Goal: Task Accomplishment & Management: Manage account settings

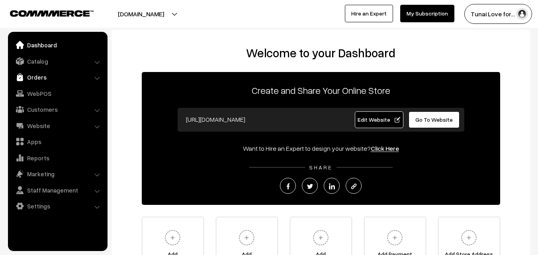
click at [38, 74] on link "Orders" at bounding box center [57, 77] width 95 height 14
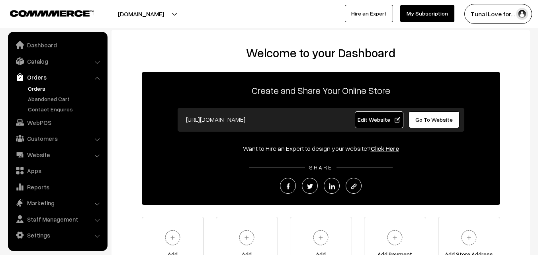
click at [42, 87] on link "Orders" at bounding box center [65, 88] width 79 height 8
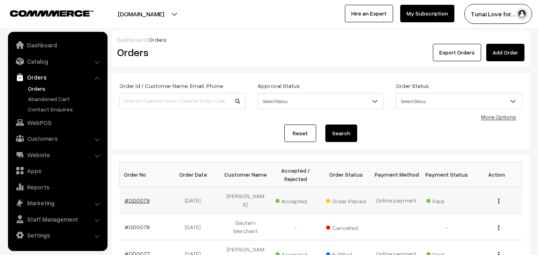
click at [137, 198] on link "#OD0079" at bounding box center [137, 200] width 25 height 7
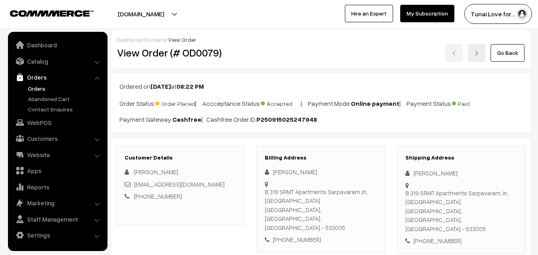
click at [33, 85] on link "Orders" at bounding box center [65, 88] width 79 height 8
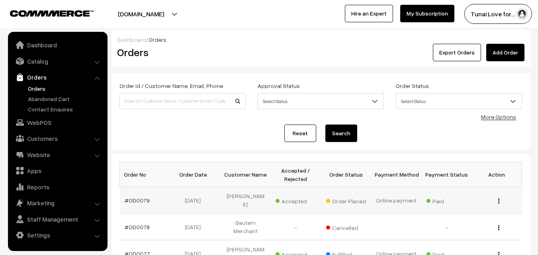
click at [134, 201] on td "#OD0079" at bounding box center [145, 200] width 50 height 27
click at [135, 198] on link "#OD0079" at bounding box center [137, 200] width 25 height 7
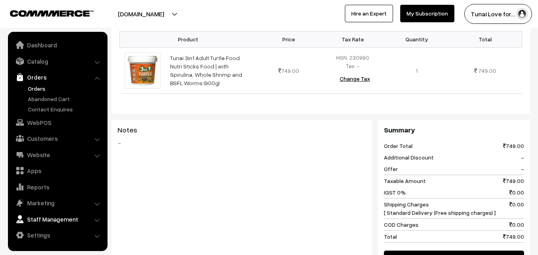
scroll to position [319, 0]
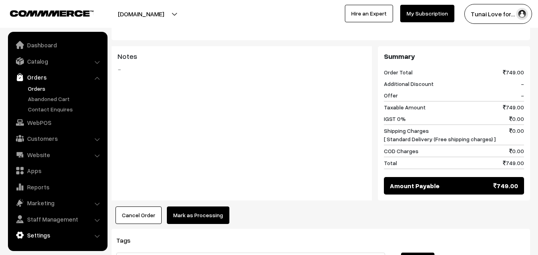
click at [31, 230] on link "Settings" at bounding box center [57, 235] width 95 height 14
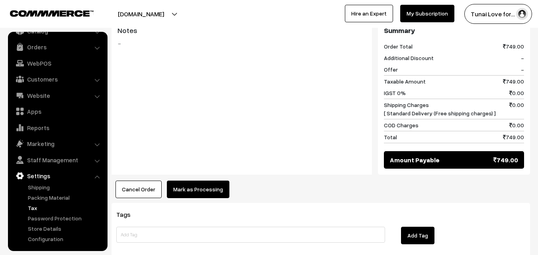
scroll to position [359, 0]
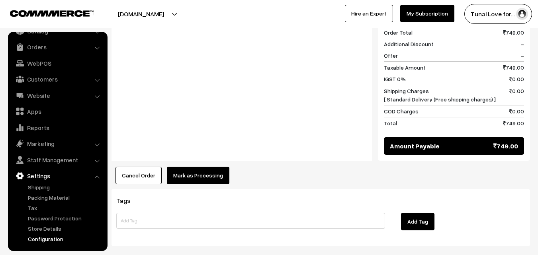
click at [44, 239] on link "Configuration" at bounding box center [65, 239] width 79 height 8
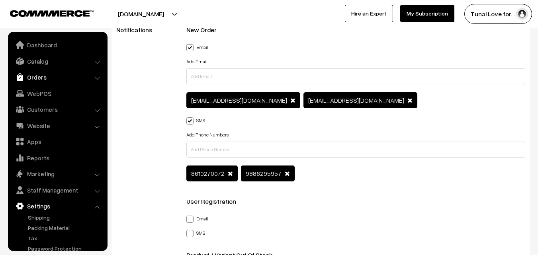
click at [44, 82] on link "Orders" at bounding box center [57, 77] width 95 height 14
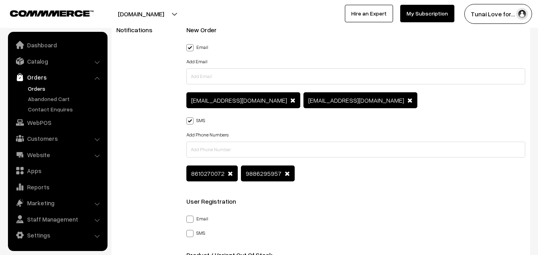
click at [43, 89] on link "Orders" at bounding box center [65, 88] width 79 height 8
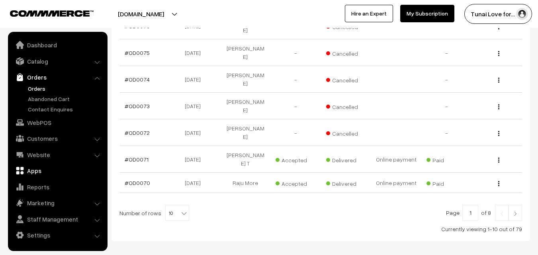
scroll to position [261, 0]
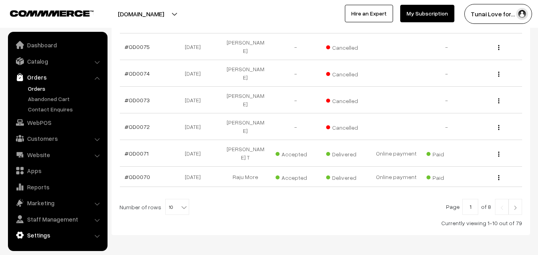
click at [48, 235] on link "Settings" at bounding box center [57, 235] width 95 height 14
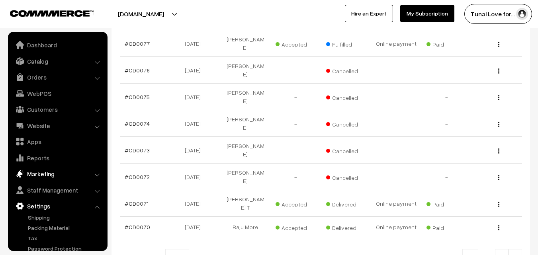
scroll to position [0, 0]
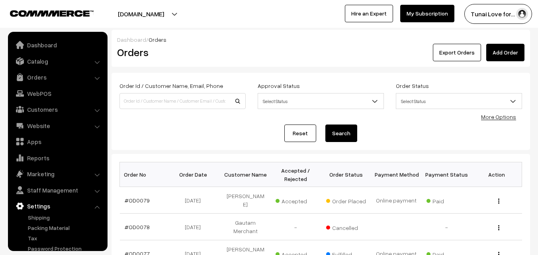
click at [147, 12] on button "[DOMAIN_NAME]" at bounding box center [141, 14] width 102 height 20
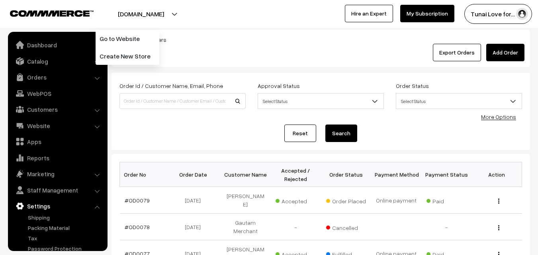
click at [178, 11] on div at bounding box center [132, 14] width 261 height 20
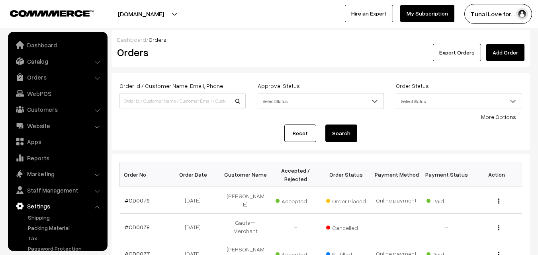
click at [435, 12] on link "My Subscription" at bounding box center [427, 14] width 54 height 18
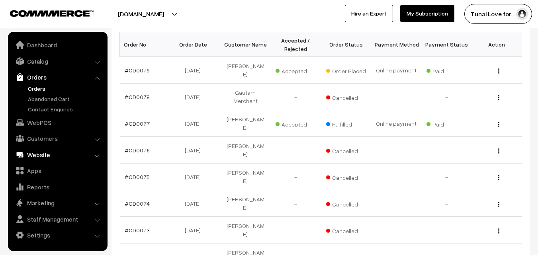
scroll to position [199, 0]
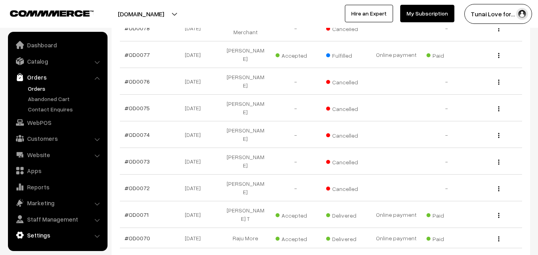
click at [51, 232] on link "Settings" at bounding box center [57, 235] width 95 height 14
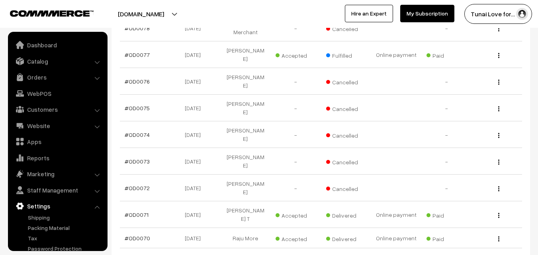
scroll to position [30, 0]
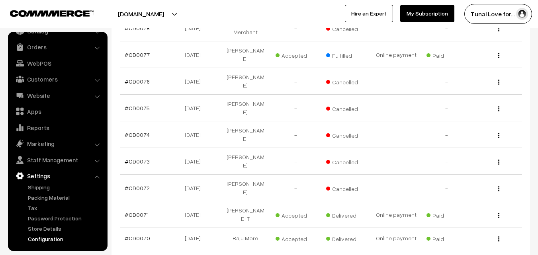
click at [51, 237] on link "Configuration" at bounding box center [65, 239] width 79 height 8
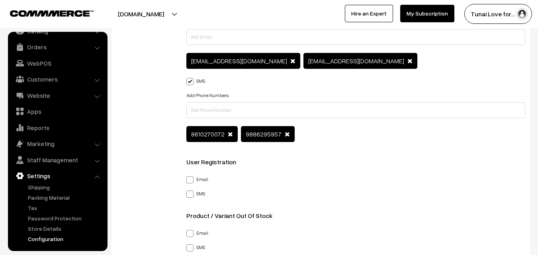
scroll to position [1235, 0]
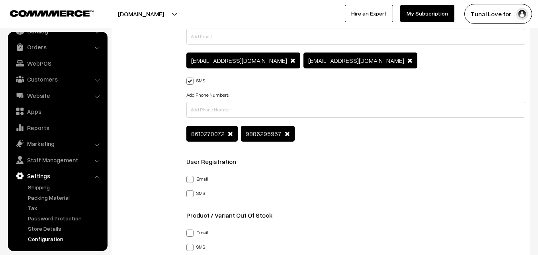
click at [230, 133] on span at bounding box center [230, 134] width 5 height 6
click at [233, 135] on span at bounding box center [232, 134] width 5 height 6
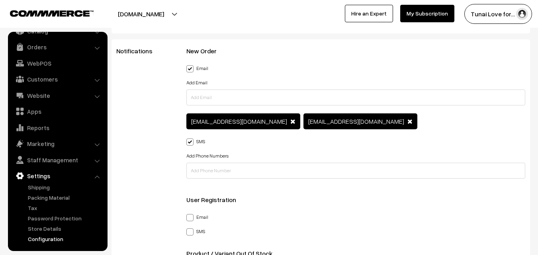
scroll to position [1155, 0]
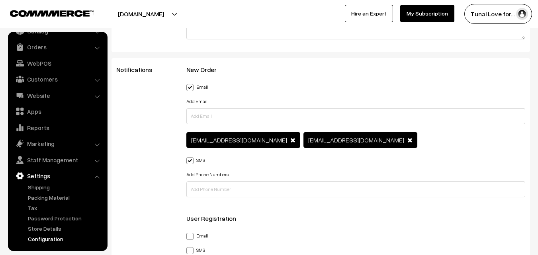
click at [412, 13] on link "My Subscription" at bounding box center [427, 14] width 54 height 18
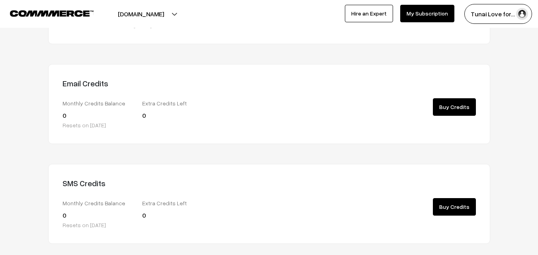
scroll to position [120, 0]
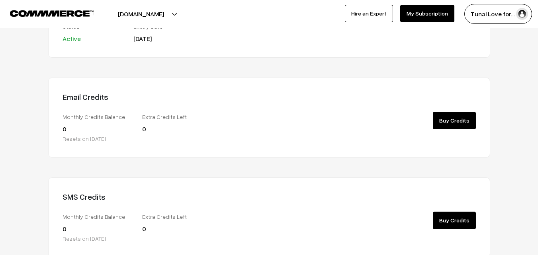
click at [459, 120] on link "Buy Credits" at bounding box center [454, 121] width 43 height 18
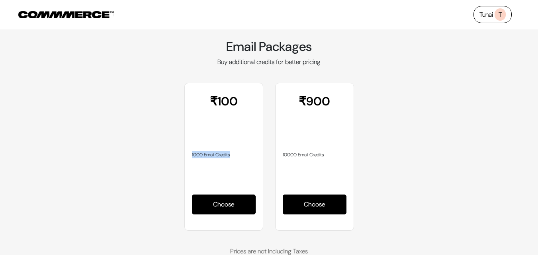
drag, startPoint x: 191, startPoint y: 156, endPoint x: 243, endPoint y: 155, distance: 52.2
click at [243, 155] on div "₹100 1000 Email Credits ₹ 100 1000 Email Credits Choose" at bounding box center [223, 157] width 79 height 148
drag, startPoint x: 282, startPoint y: 155, endPoint x: 342, endPoint y: 155, distance: 60.6
click at [342, 155] on div "₹900 10000 Email Credits ₹ 900 10000 Email Credits Choose" at bounding box center [314, 157] width 79 height 148
click at [378, 160] on div "₹100 1000 Email Credits ₹ 100 1000 Email Credits Choose ₹900" at bounding box center [269, 157] width 454 height 148
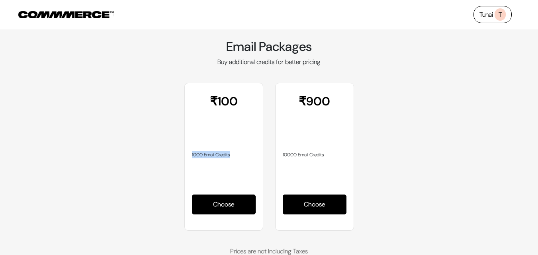
drag, startPoint x: 189, startPoint y: 155, endPoint x: 243, endPoint y: 151, distance: 53.5
click at [243, 151] on div "₹100 1000 Email Credits ₹ 100 1000 Email Credits Choose" at bounding box center [223, 157] width 79 height 148
click at [414, 154] on div "₹100 1000 Email Credits ₹ 100 1000 Email Credits Choose ₹900" at bounding box center [269, 157] width 454 height 148
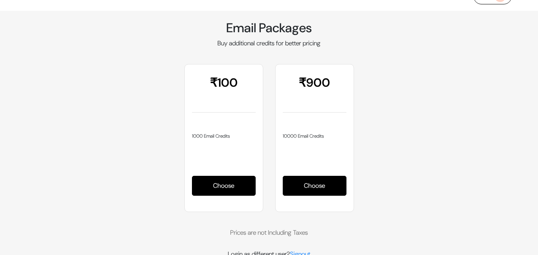
scroll to position [29, 0]
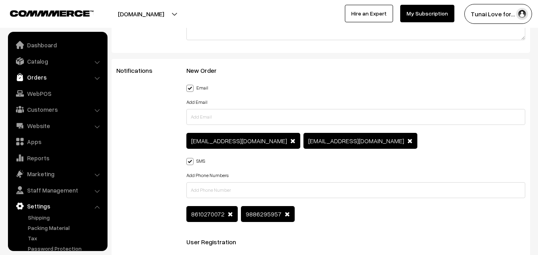
click at [46, 76] on link "Orders" at bounding box center [57, 77] width 95 height 14
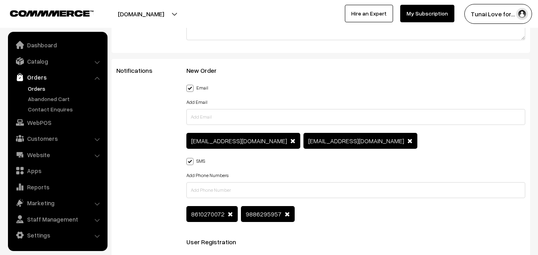
click at [39, 85] on link "Orders" at bounding box center [65, 88] width 79 height 8
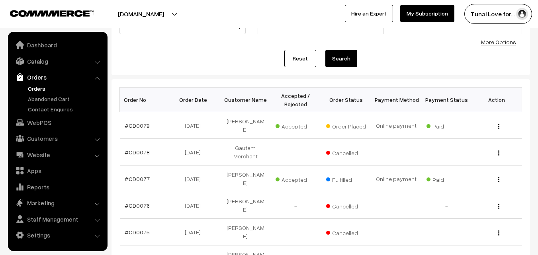
scroll to position [120, 0]
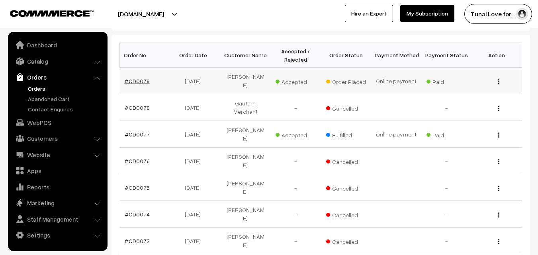
click at [141, 78] on link "#OD0079" at bounding box center [137, 81] width 25 height 7
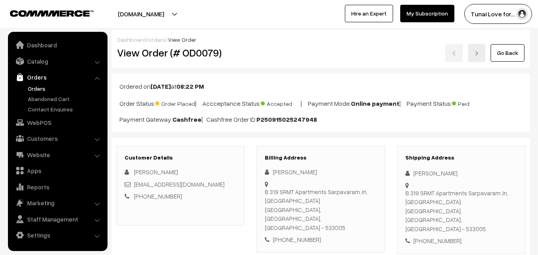
click at [34, 88] on link "Orders" at bounding box center [65, 88] width 79 height 8
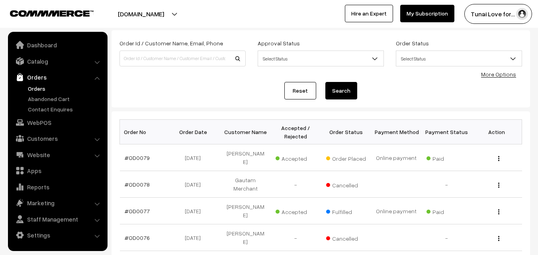
scroll to position [40, 0]
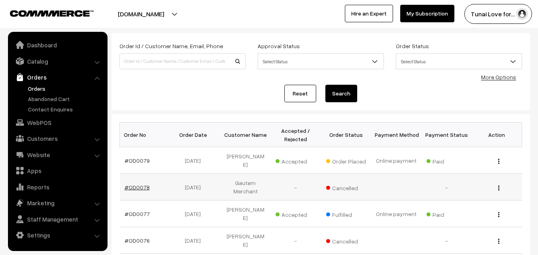
click at [143, 184] on link "#OD0078" at bounding box center [137, 187] width 25 height 7
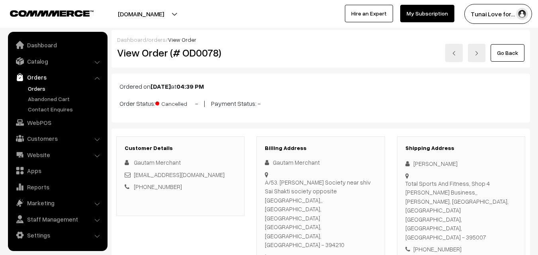
click at [36, 87] on link "Orders" at bounding box center [65, 88] width 79 height 8
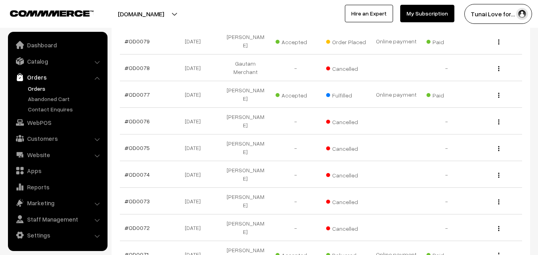
scroll to position [40, 0]
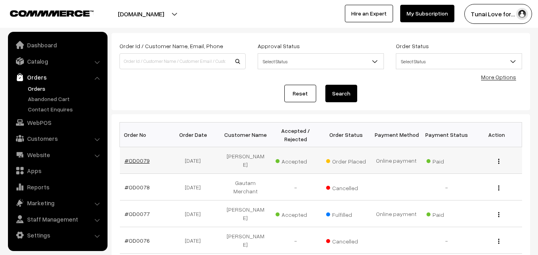
click at [134, 157] on link "#OD0079" at bounding box center [137, 160] width 25 height 7
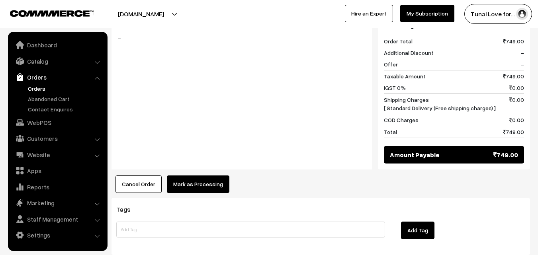
scroll to position [384, 0]
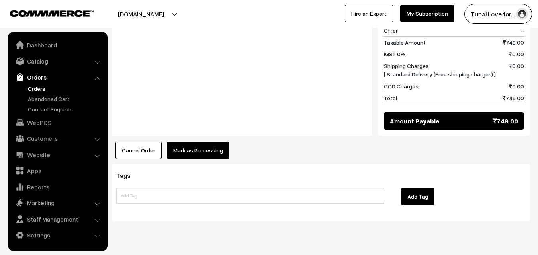
click at [204, 142] on button "Mark as Processing" at bounding box center [198, 151] width 63 height 18
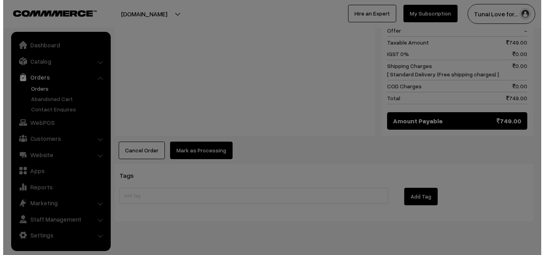
scroll to position [384, 0]
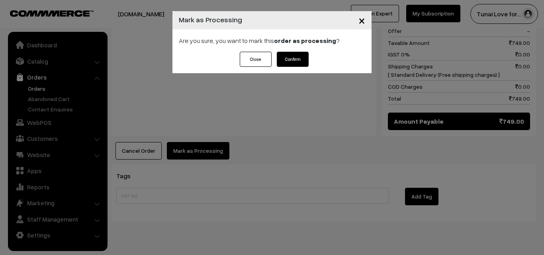
click at [295, 53] on button "Confirm" at bounding box center [293, 59] width 32 height 15
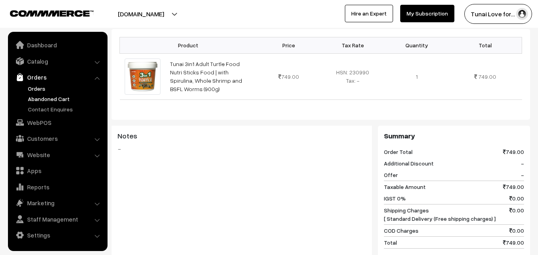
scroll to position [199, 0]
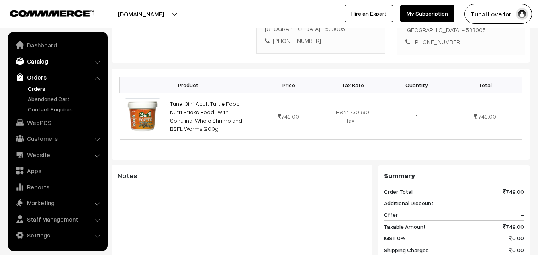
click at [44, 63] on link "Catalog" at bounding box center [57, 61] width 95 height 14
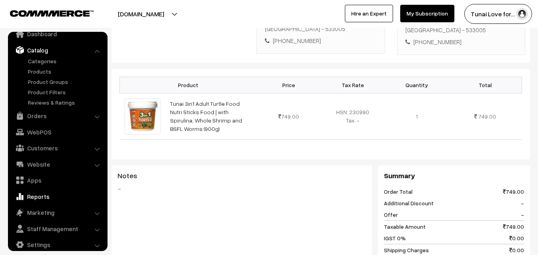
scroll to position [20, 0]
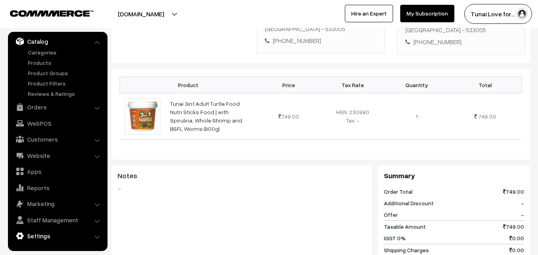
click at [37, 233] on link "Settings" at bounding box center [57, 236] width 95 height 14
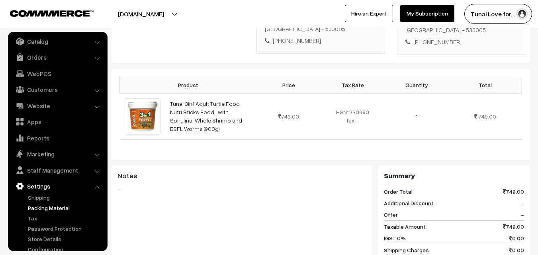
click at [41, 206] on link "Packing Material" at bounding box center [65, 208] width 79 height 8
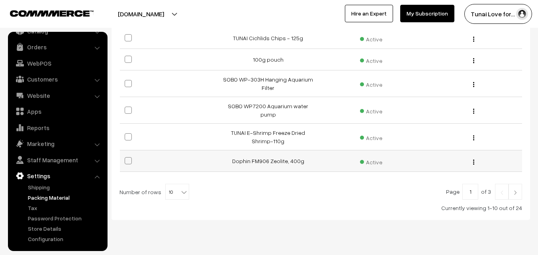
scroll to position [244, 0]
click at [516, 189] on img at bounding box center [515, 191] width 7 height 5
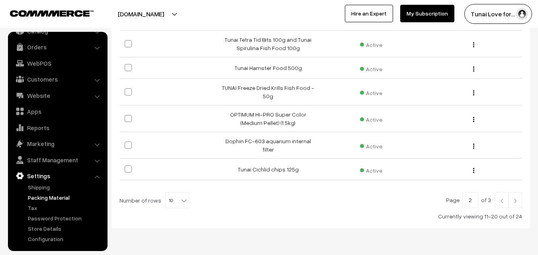
scroll to position [255, 0]
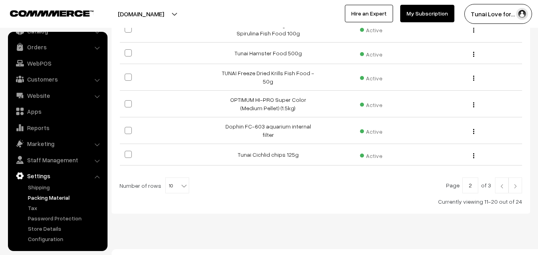
click at [514, 184] on img at bounding box center [515, 186] width 7 height 5
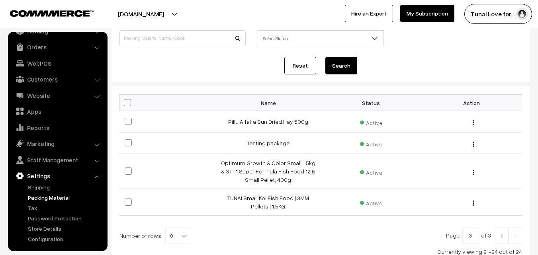
scroll to position [124, 0]
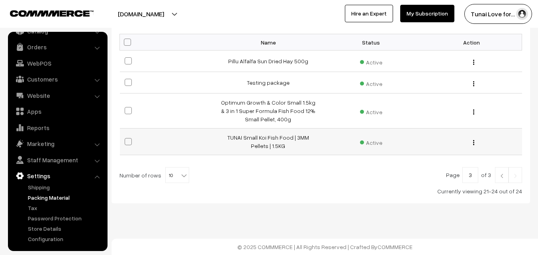
click at [474, 142] on img "button" at bounding box center [473, 142] width 1 height 5
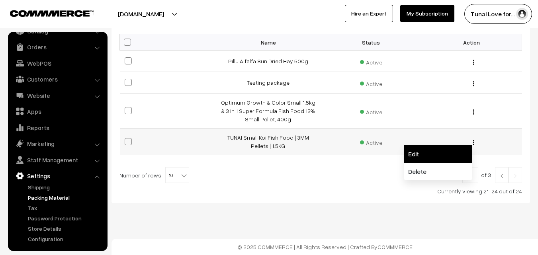
click at [421, 155] on link "Edit" at bounding box center [438, 154] width 68 height 18
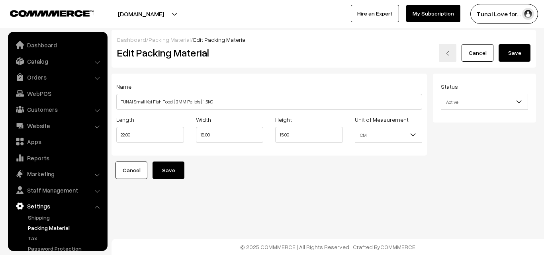
scroll to position [30, 0]
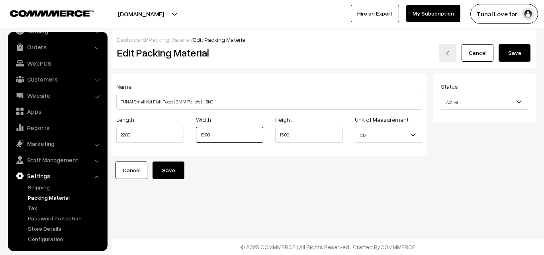
drag, startPoint x: 216, startPoint y: 135, endPoint x: 181, endPoint y: 135, distance: 34.7
click at [181, 135] on div "Length 22.00 Width 19.00 Height 15.00 Unit of Measurement" at bounding box center [269, 131] width 318 height 33
type input "22"
drag, startPoint x: 281, startPoint y: 134, endPoint x: 273, endPoint y: 134, distance: 8.0
click at [273, 134] on div "Height 15.00" at bounding box center [309, 131] width 80 height 33
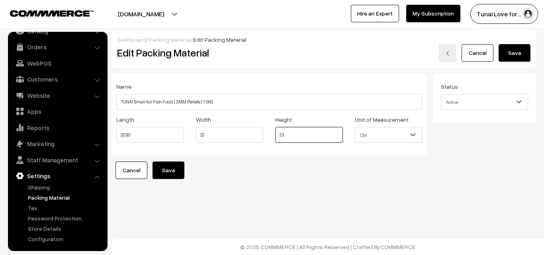
type input "23"
click at [135, 134] on input "22.00" at bounding box center [150, 135] width 68 height 16
type input "22"
click at [249, 174] on form "Name TUNAI Small Koi Fish Food | 3MM Pellets | 1.5KG Length 22 Width 22 Height …" at bounding box center [324, 127] width 425 height 106
click at [175, 173] on button "Save" at bounding box center [169, 171] width 32 height 18
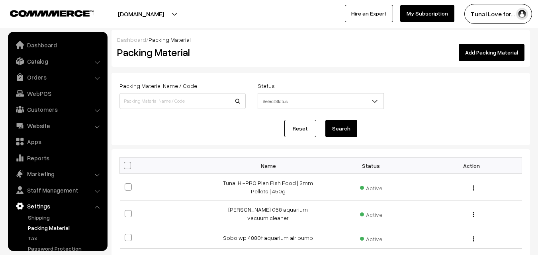
click at [96, 79] on li "Orders Orders" at bounding box center [58, 77] width 96 height 14
click at [97, 77] on li "Orders Orders" at bounding box center [58, 77] width 96 height 14
click at [97, 79] on li "Orders Orders" at bounding box center [58, 77] width 96 height 14
click at [96, 75] on link "Orders" at bounding box center [57, 77] width 95 height 14
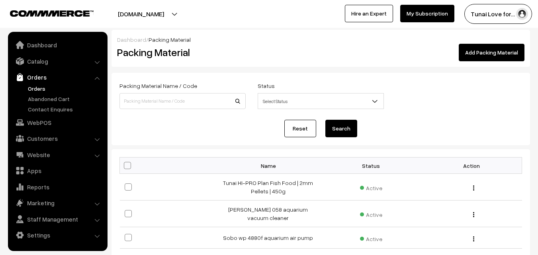
click at [40, 88] on link "Orders" at bounding box center [65, 88] width 79 height 8
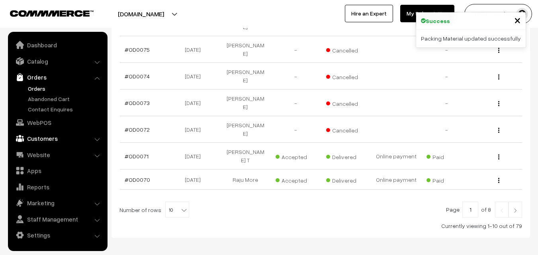
scroll to position [261, 0]
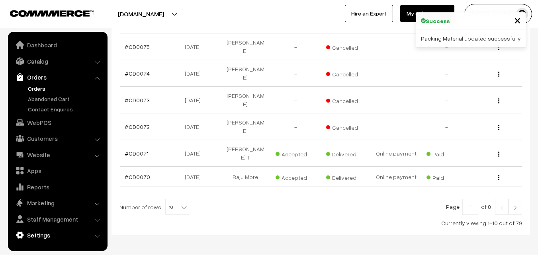
click at [33, 235] on link "Settings" at bounding box center [57, 235] width 95 height 14
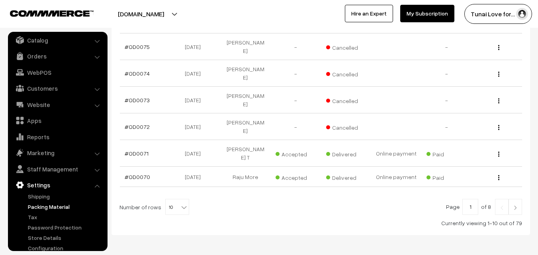
scroll to position [30, 0]
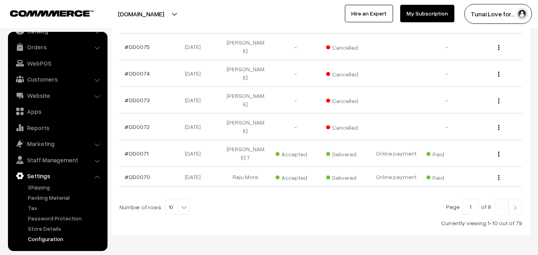
click at [44, 237] on link "Configuration" at bounding box center [65, 239] width 79 height 8
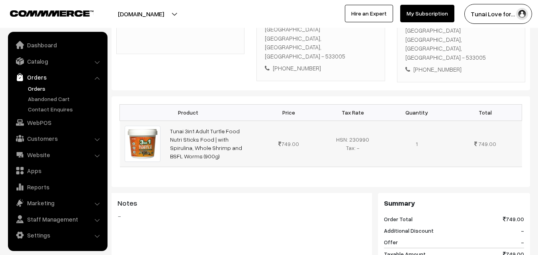
scroll to position [199, 0]
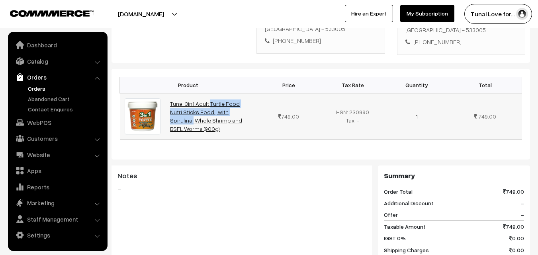
drag, startPoint x: 169, startPoint y: 88, endPoint x: 199, endPoint y: 95, distance: 31.2
click at [199, 95] on td "Tunai 3in1 Adult Turtle Food Nutri Sticks Food | with Spirulina, Whole Shrimp a…" at bounding box center [211, 116] width 92 height 46
copy link "Tunai 3in1 Adult Turtle Food Nutri Sticks Food"
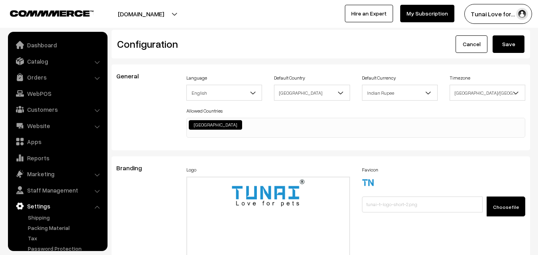
scroll to position [641, 0]
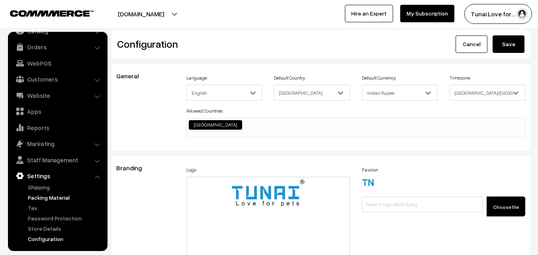
click at [49, 198] on link "Packing Material" at bounding box center [65, 198] width 79 height 8
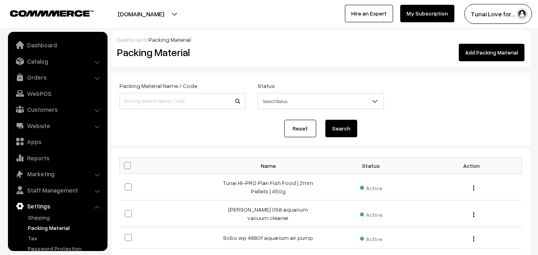
scroll to position [30, 0]
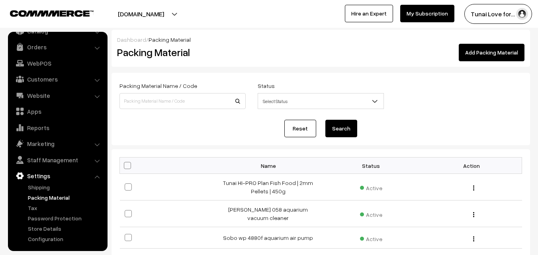
click at [492, 53] on link "Add Packing Material" at bounding box center [492, 53] width 66 height 18
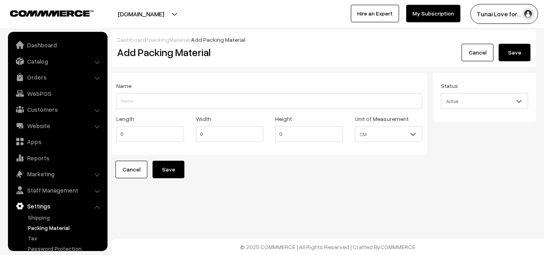
scroll to position [30, 0]
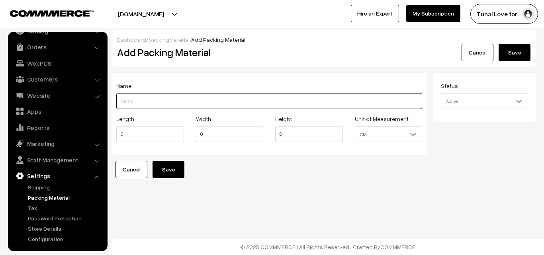
click at [136, 98] on input "Length" at bounding box center [269, 101] width 306 height 16
paste input "Tunai 3in1 Adult Turtle Food Nutri Sticks Food"
drag, startPoint x: 164, startPoint y: 100, endPoint x: 184, endPoint y: 98, distance: 20.4
click at [184, 98] on input "Tunai 3in1 Adult Turtle Food Nutri Sticks Food" at bounding box center [269, 101] width 306 height 16
click at [206, 100] on input "Tunai 3in1 Adult Turtle Sticks Food" at bounding box center [269, 101] width 306 height 16
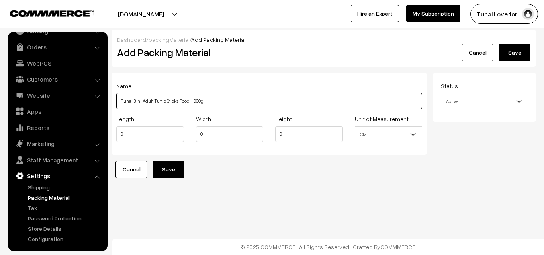
type input "Tunai 3in1 Adult Turtle Sticks Food - 900g"
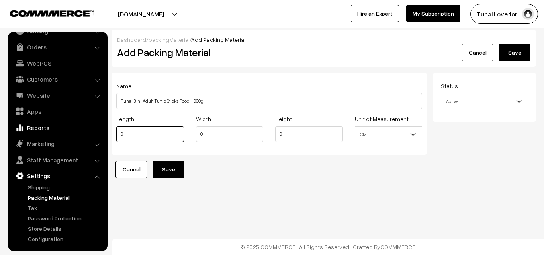
drag, startPoint x: 127, startPoint y: 134, endPoint x: 104, endPoint y: 134, distance: 22.3
click at [104, 134] on body "Thank you for showing interest. Our team will call you shortly. Close tunai.in …" at bounding box center [272, 127] width 544 height 255
type input "22"
drag, startPoint x: 208, startPoint y: 131, endPoint x: 198, endPoint y: 131, distance: 9.6
click at [198, 131] on input "0" at bounding box center [230, 134] width 68 height 16
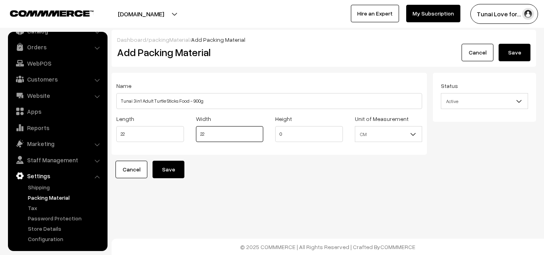
type input "22"
drag, startPoint x: 281, startPoint y: 132, endPoint x: 275, endPoint y: 131, distance: 5.6
click at [275, 131] on input "0" at bounding box center [309, 134] width 68 height 16
type input "23"
click at [399, 167] on form "Name Tunai 3in1 Adult Turtle Sticks Food - 900g Length 22 Width 22 Height 23 CM" at bounding box center [324, 126] width 425 height 106
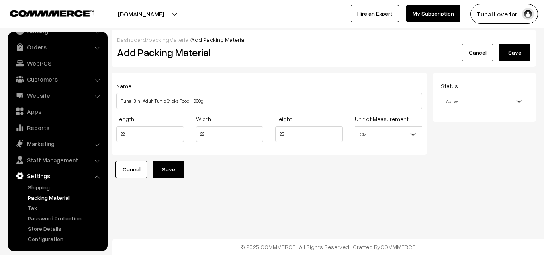
click at [167, 166] on button "Save" at bounding box center [169, 170] width 32 height 18
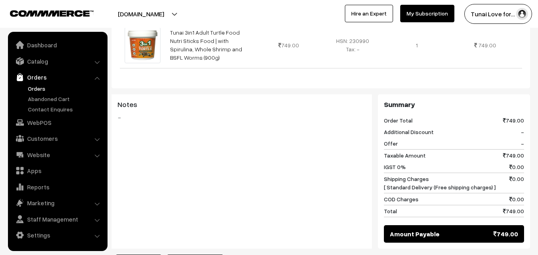
scroll to position [384, 0]
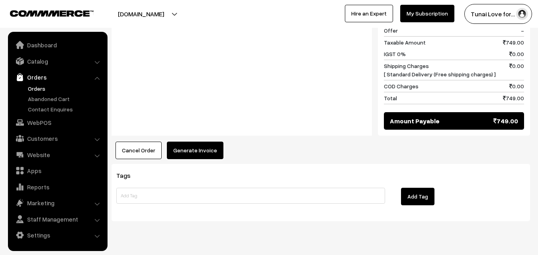
click at [191, 142] on button "Generate Invoice" at bounding box center [195, 151] width 57 height 18
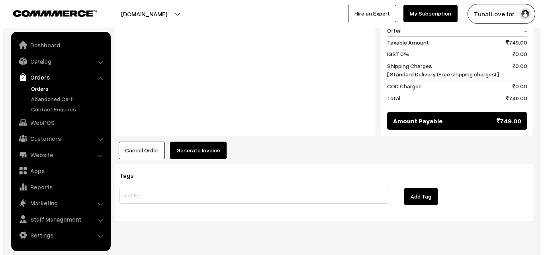
scroll to position [384, 0]
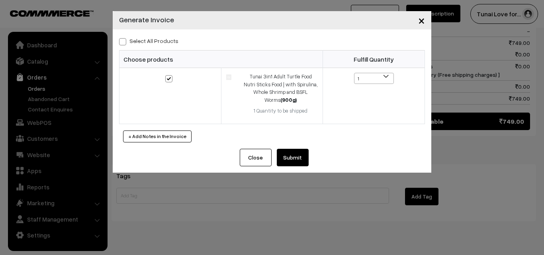
click at [286, 151] on button "Submit" at bounding box center [293, 158] width 32 height 18
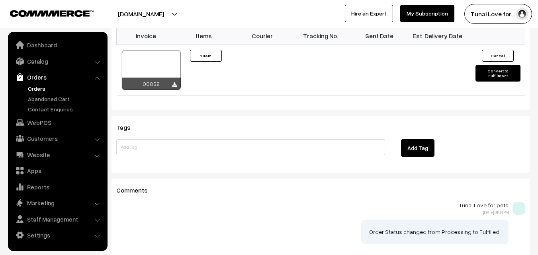
scroll to position [463, 0]
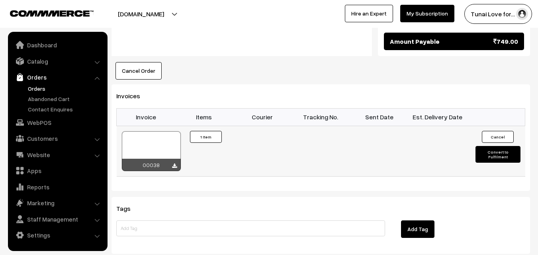
click at [501, 146] on button "Convert to Fulfilment" at bounding box center [498, 154] width 45 height 17
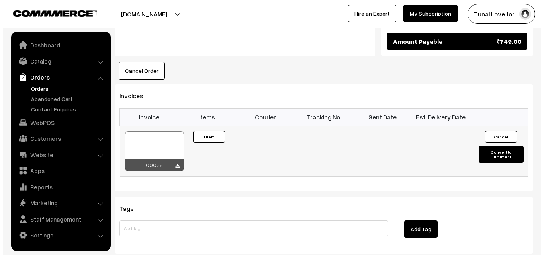
scroll to position [464, 0]
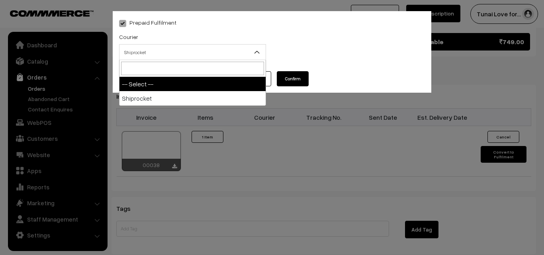
click at [210, 51] on span "Shiprocket" at bounding box center [193, 52] width 146 height 14
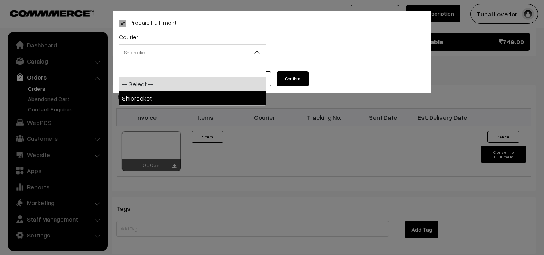
select select "1"
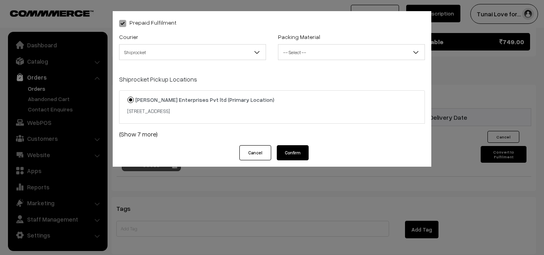
click at [305, 52] on span "-- Select --" at bounding box center [352, 52] width 146 height 14
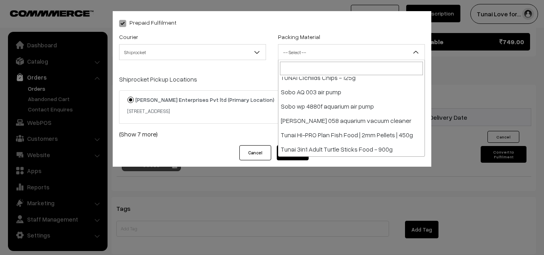
scroll to position [341, 0]
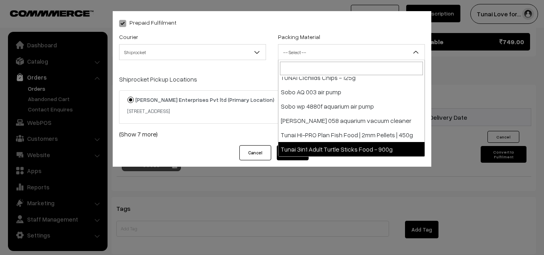
select select "26"
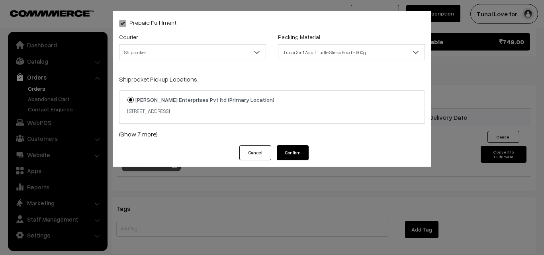
click at [294, 152] on button "Confirm" at bounding box center [293, 152] width 32 height 15
